Goal: Transaction & Acquisition: Purchase product/service

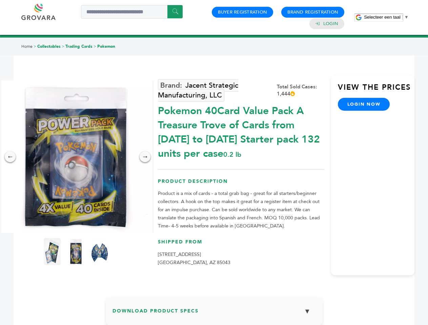
click at [386, 17] on span "Selecteer een taal" at bounding box center [382, 17] width 36 height 5
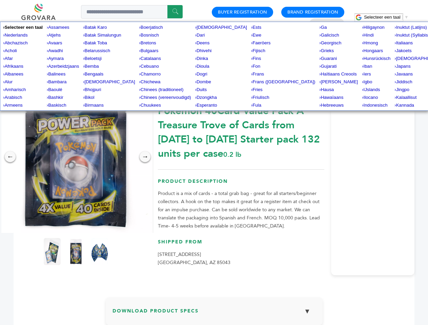
click at [76, 157] on img at bounding box center [76, 157] width 152 height 152
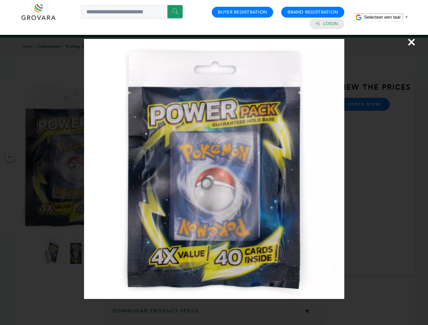
click at [10, 157] on div "×" at bounding box center [214, 162] width 428 height 325
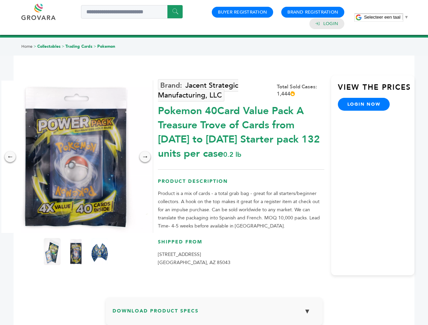
click at [145, 157] on div "→" at bounding box center [144, 156] width 11 height 11
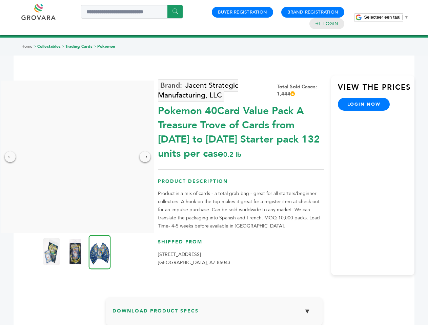
click at [52, 252] on img at bounding box center [51, 251] width 17 height 27
click at [0, 0] on div "×" at bounding box center [0, 0] width 0 height 0
click at [100, 252] on img at bounding box center [100, 252] width 22 height 34
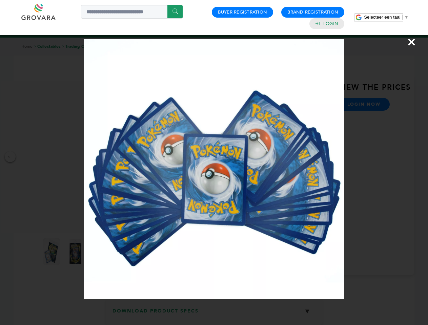
click at [214, 314] on div "×" at bounding box center [214, 162] width 428 height 325
